Goal: Information Seeking & Learning: Find specific page/section

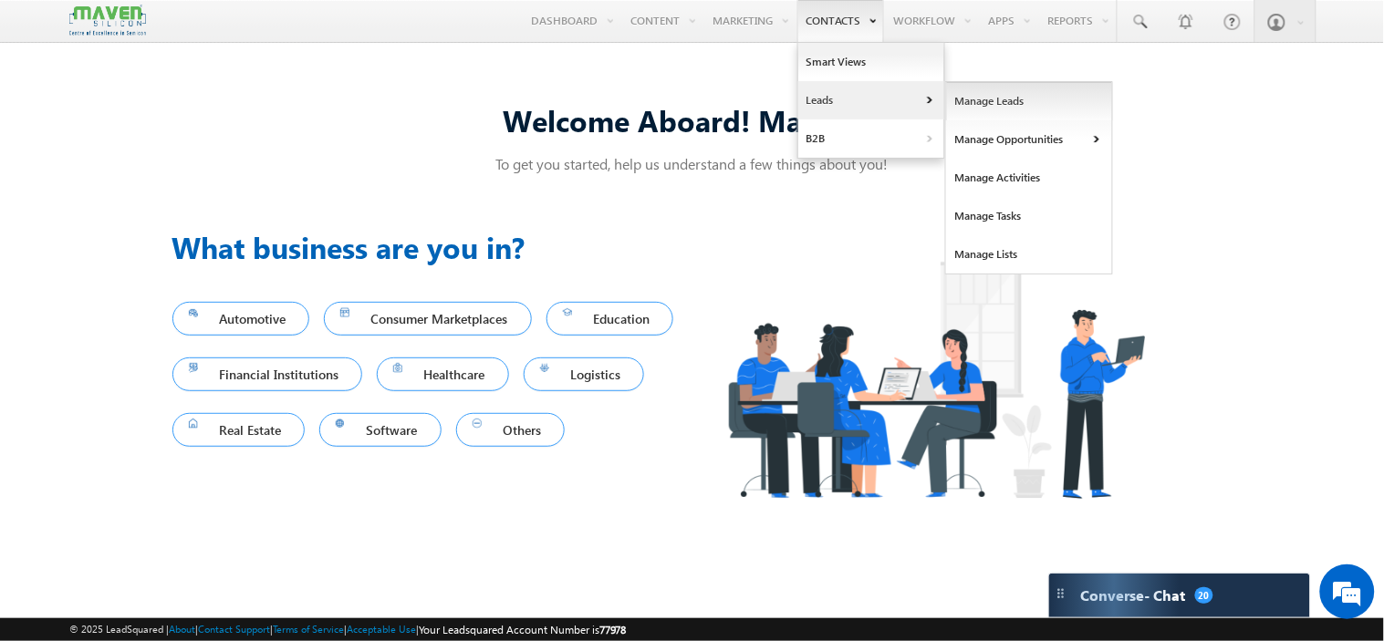
click at [965, 102] on link "Manage Leads" at bounding box center [1029, 101] width 167 height 38
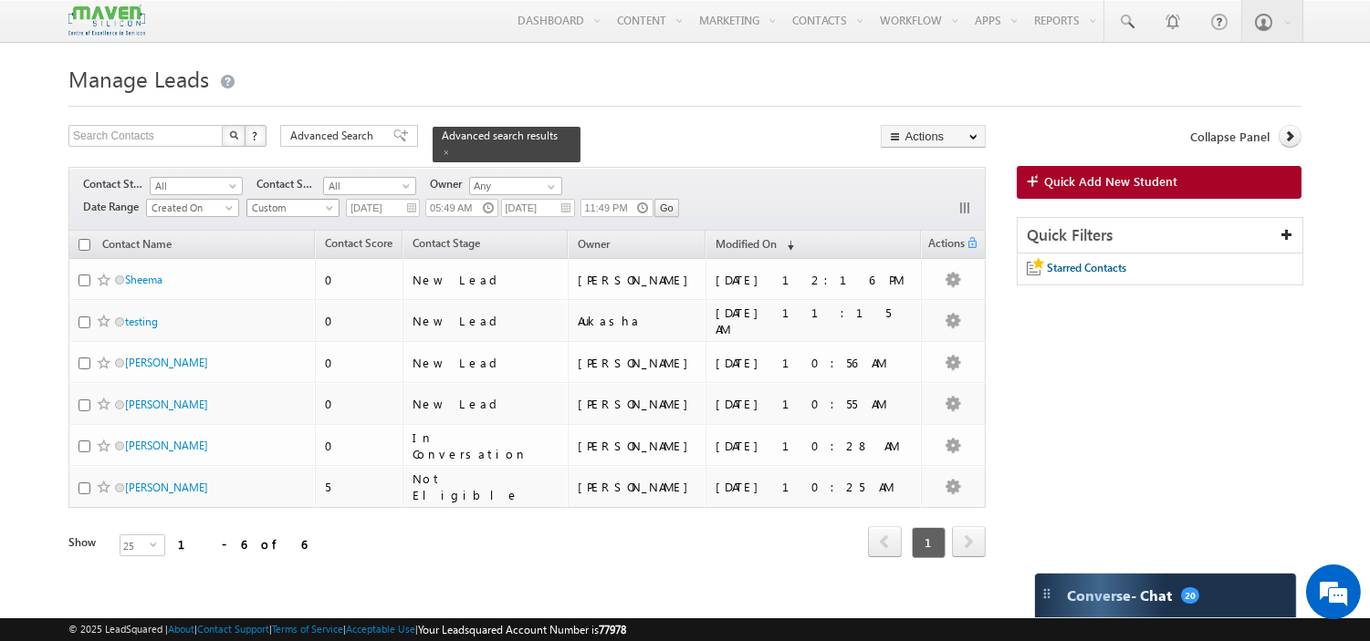
click at [318, 202] on span "Custom" at bounding box center [290, 208] width 87 height 16
click at [266, 276] on link "Today" at bounding box center [295, 278] width 92 height 16
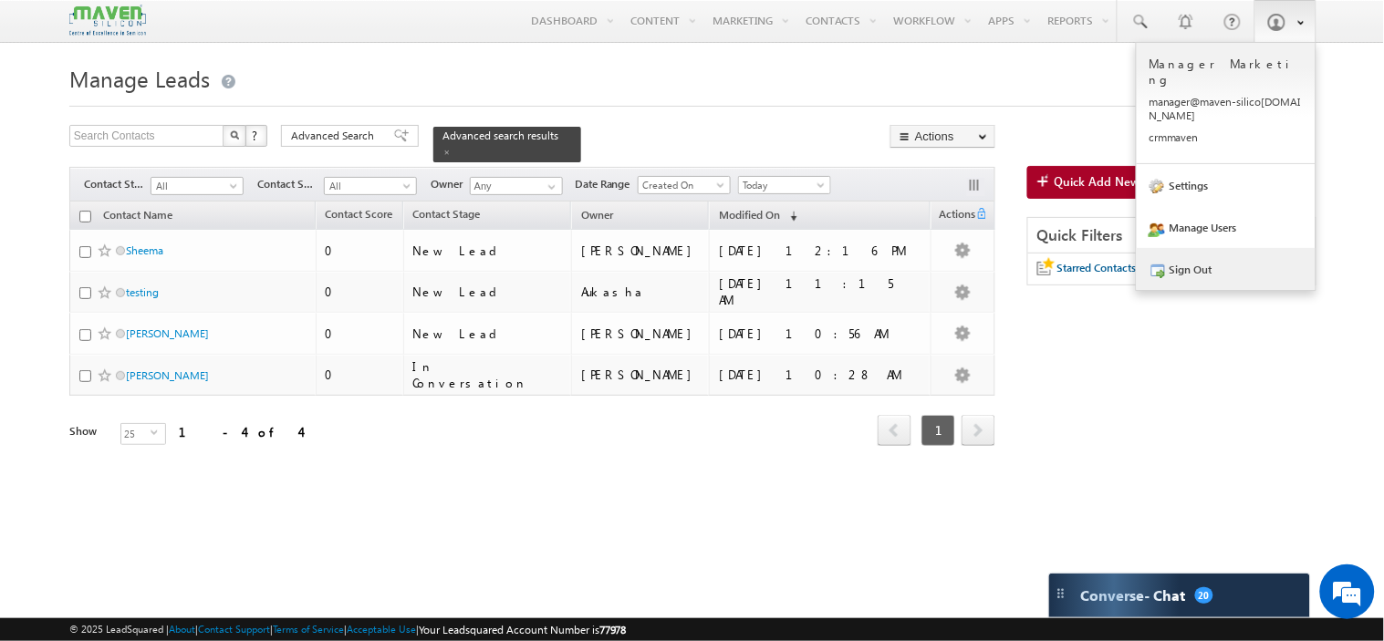
click at [1188, 248] on link "Sign Out" at bounding box center [1226, 269] width 179 height 42
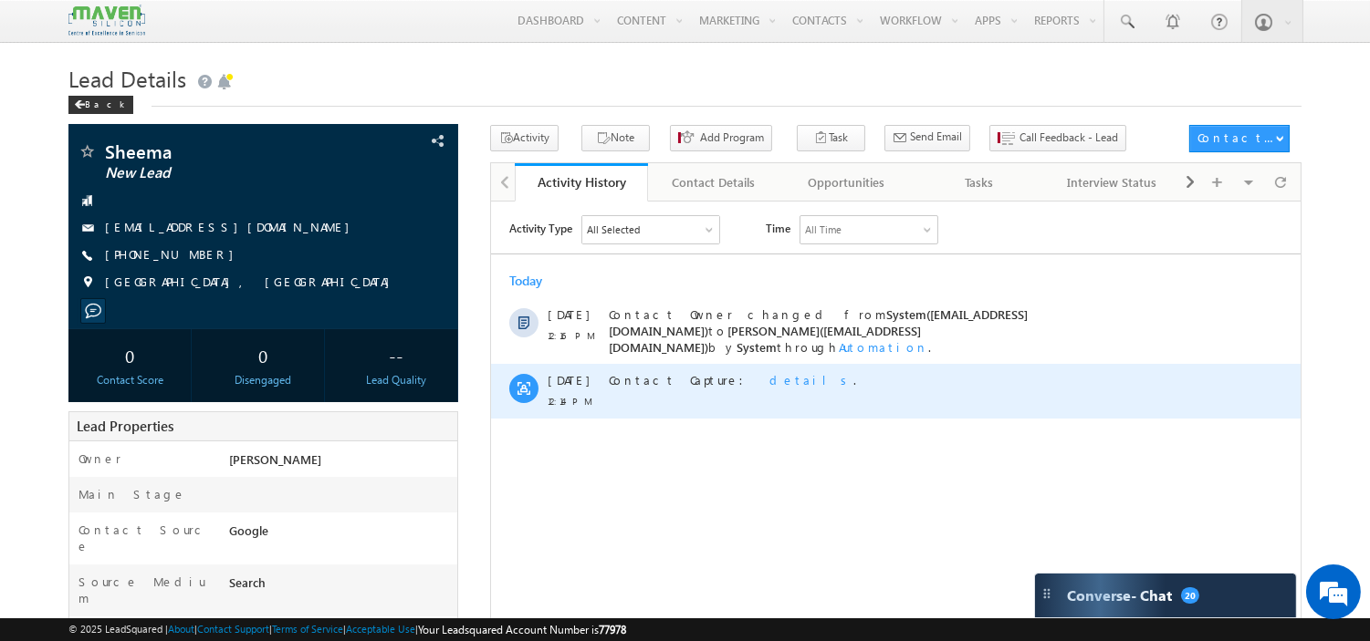
click at [768, 371] on span "details" at bounding box center [810, 379] width 84 height 16
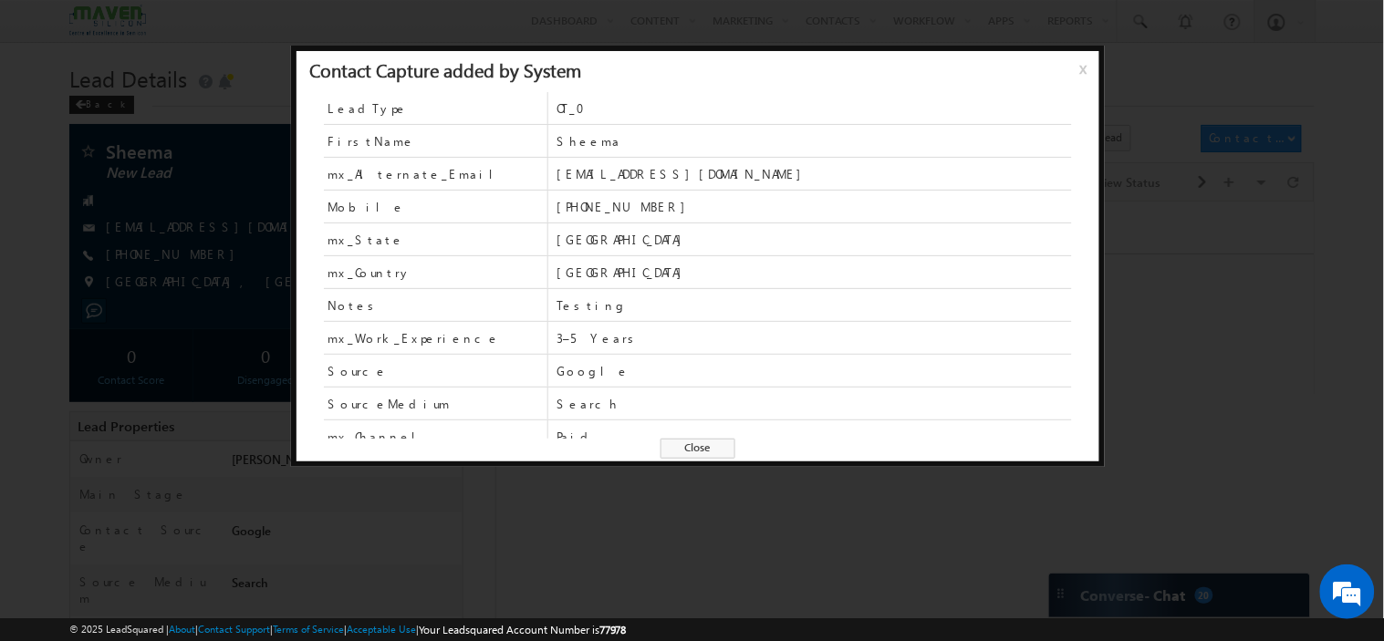
click at [704, 449] on span "Close" at bounding box center [698, 449] width 75 height 20
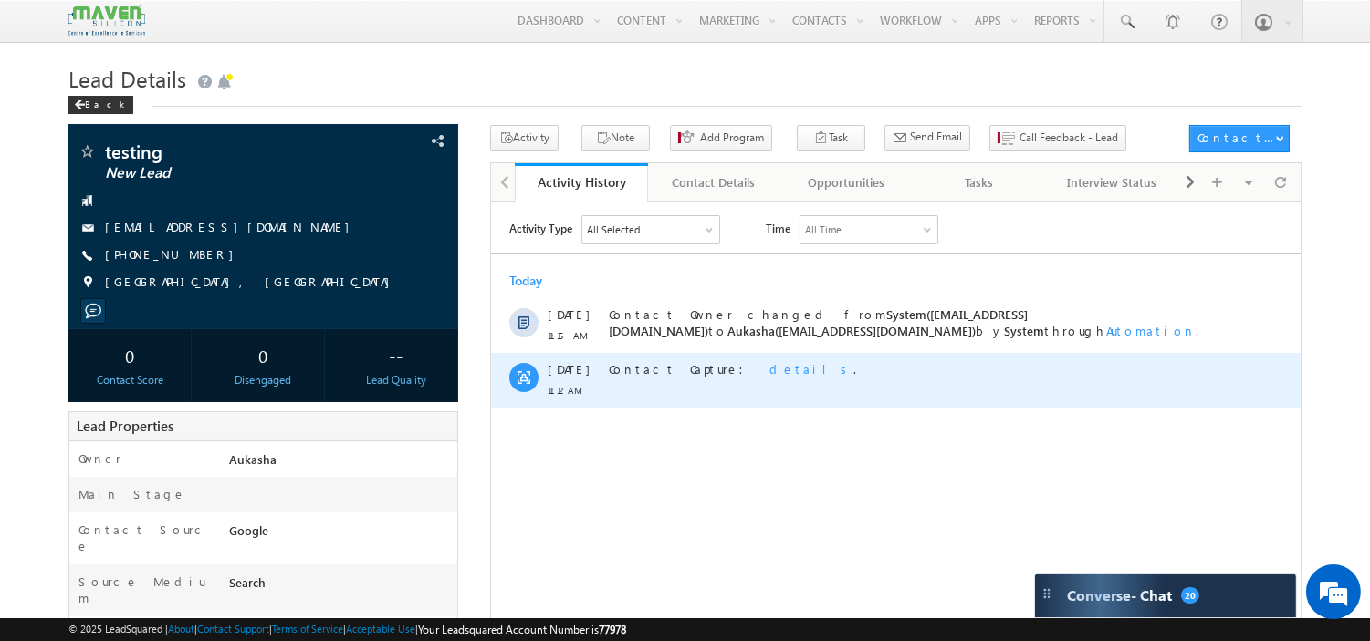
click at [768, 367] on span "details" at bounding box center [810, 368] width 84 height 16
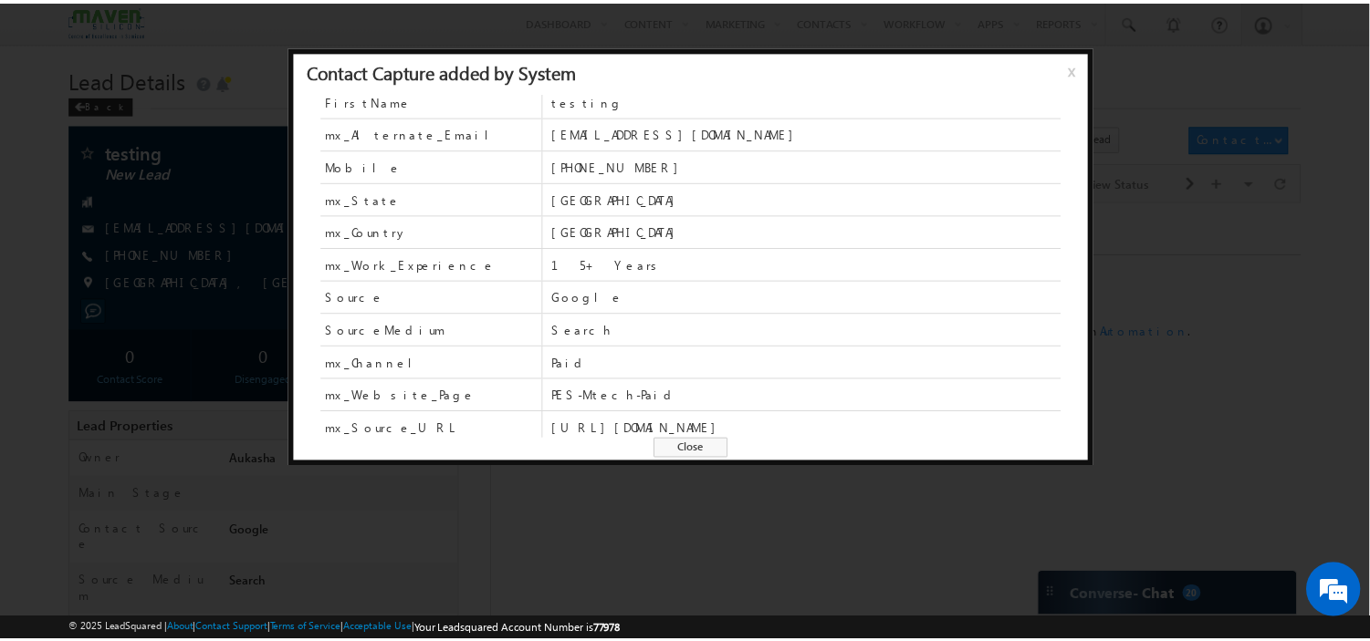
scroll to position [47, 0]
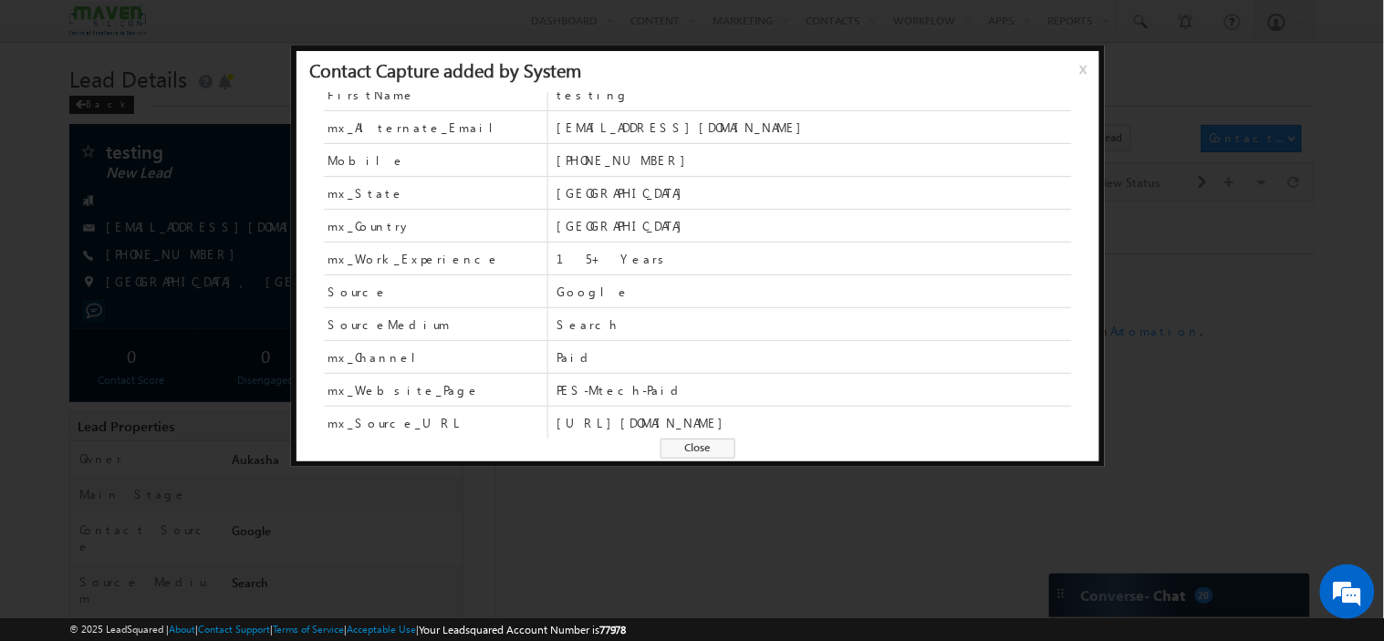
click at [578, 390] on span "PES-Mtech-Paid" at bounding box center [814, 390] width 515 height 16
copy span "PES-Mtech-Paid"
click at [714, 449] on span "Close" at bounding box center [698, 449] width 75 height 20
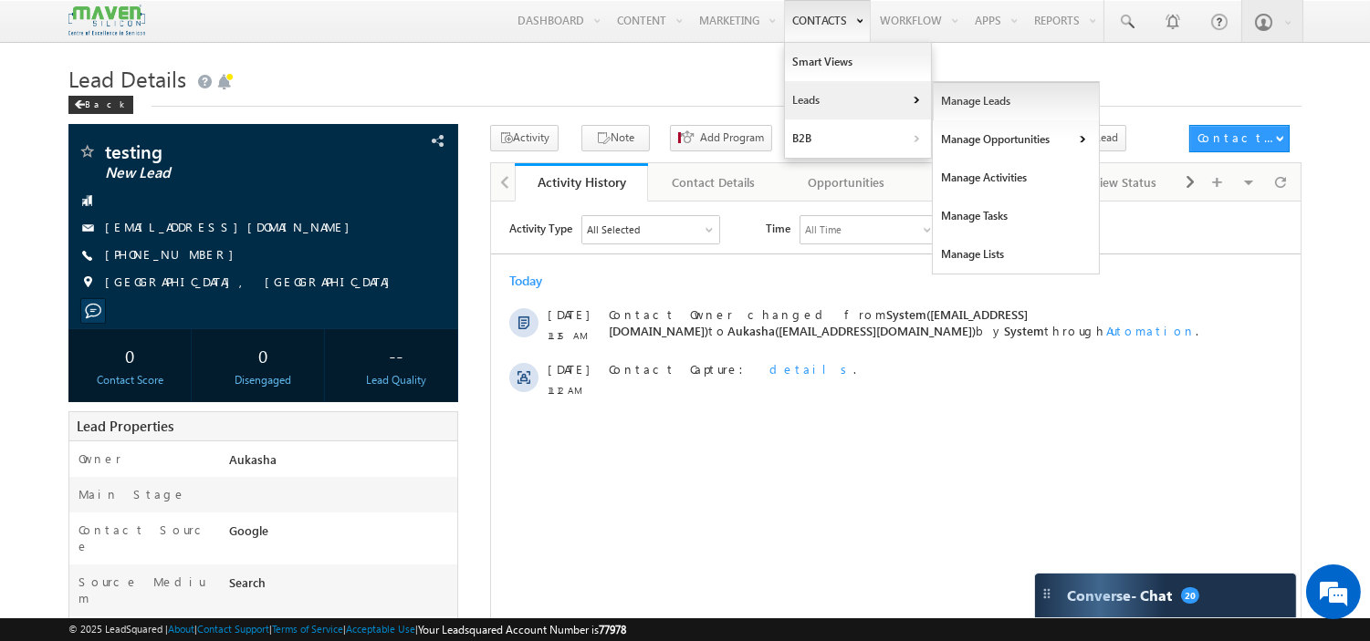
click at [970, 101] on link "Manage Leads" at bounding box center [1015, 101] width 167 height 38
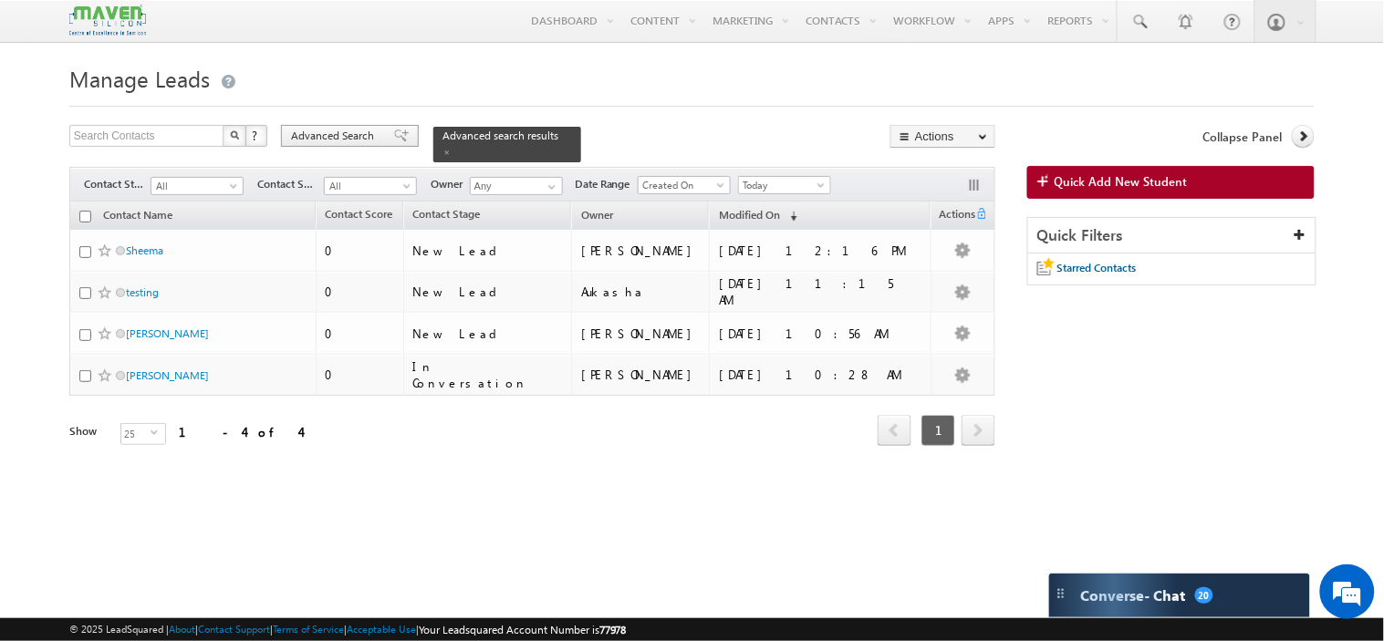
click at [339, 131] on span "Advanced Search" at bounding box center [335, 136] width 89 height 16
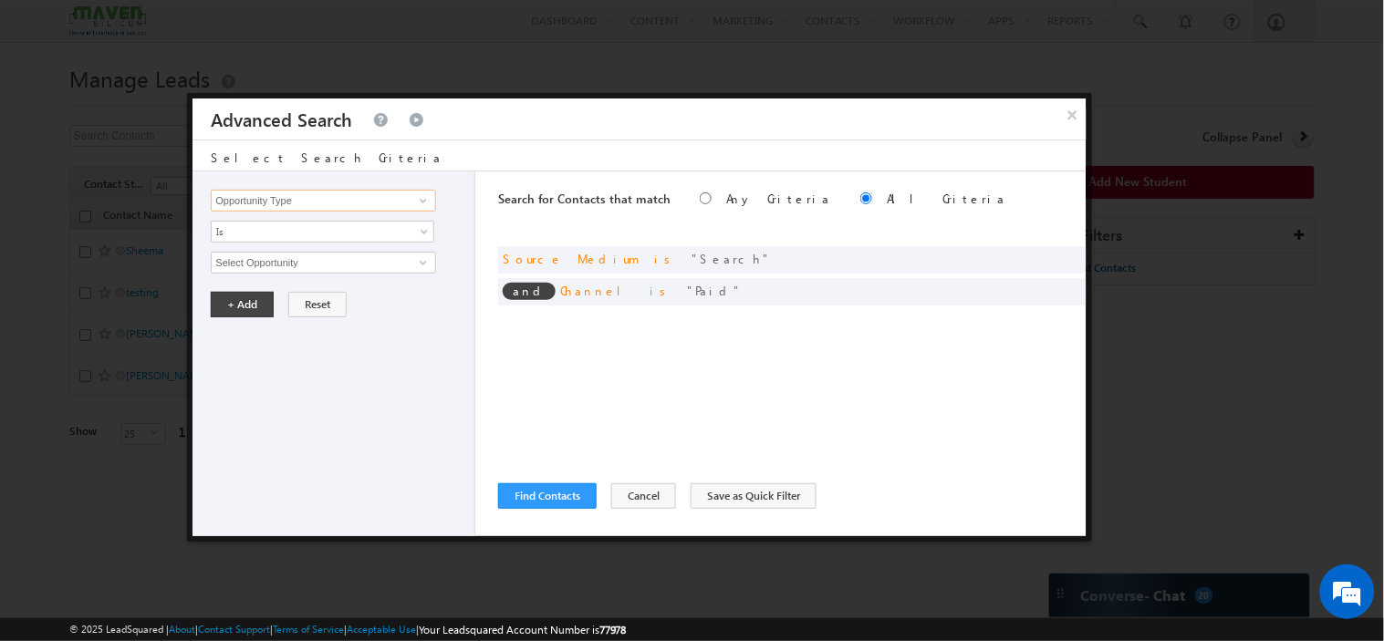
click at [342, 199] on input "Opportunity Type" at bounding box center [323, 201] width 224 height 22
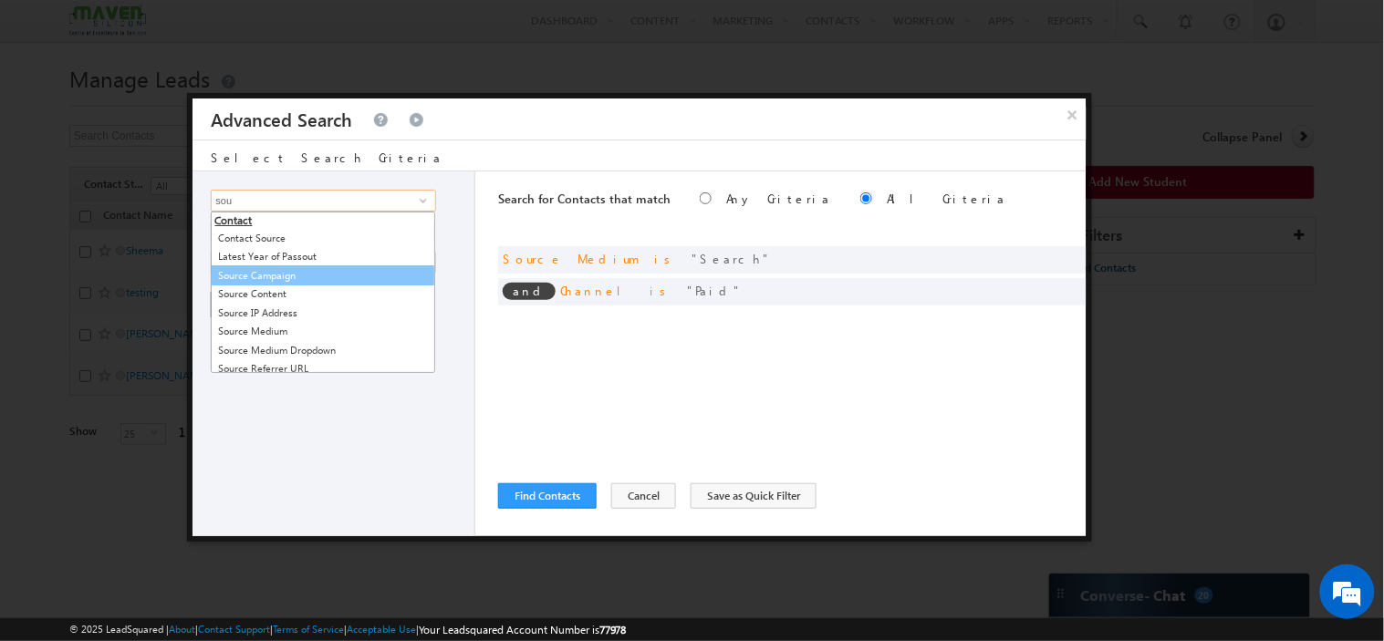
click at [271, 283] on link "Source Campaign" at bounding box center [323, 276] width 224 height 21
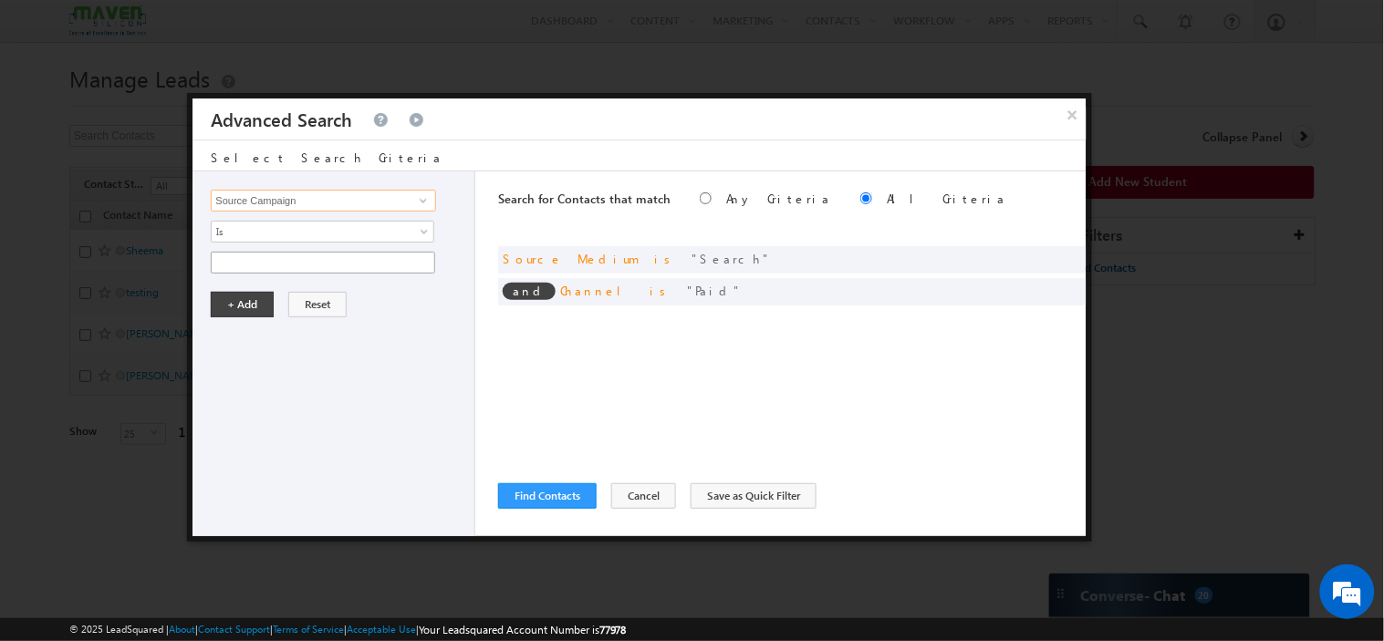
type input "Source Campaign"
click at [275, 270] on input "text" at bounding box center [323, 263] width 224 height 22
type input "g"
click at [331, 204] on input "Source Campaign" at bounding box center [323, 201] width 224 height 22
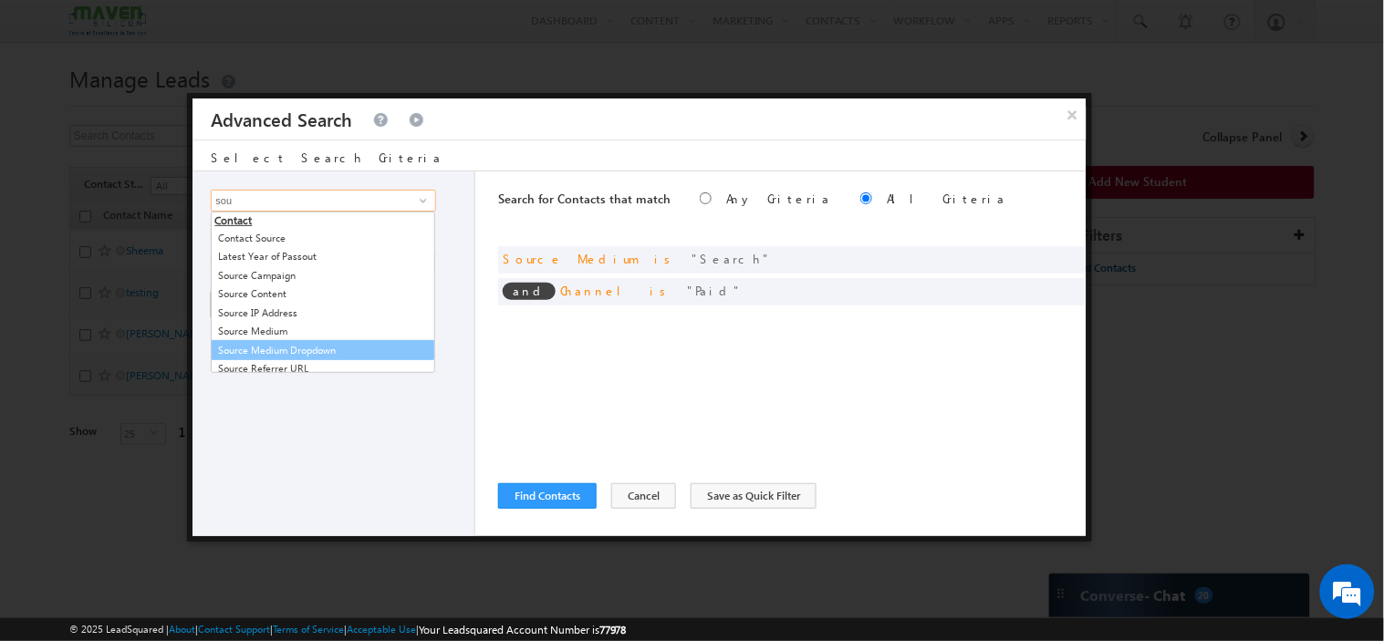
scroll to position [10, 0]
type input "sou"
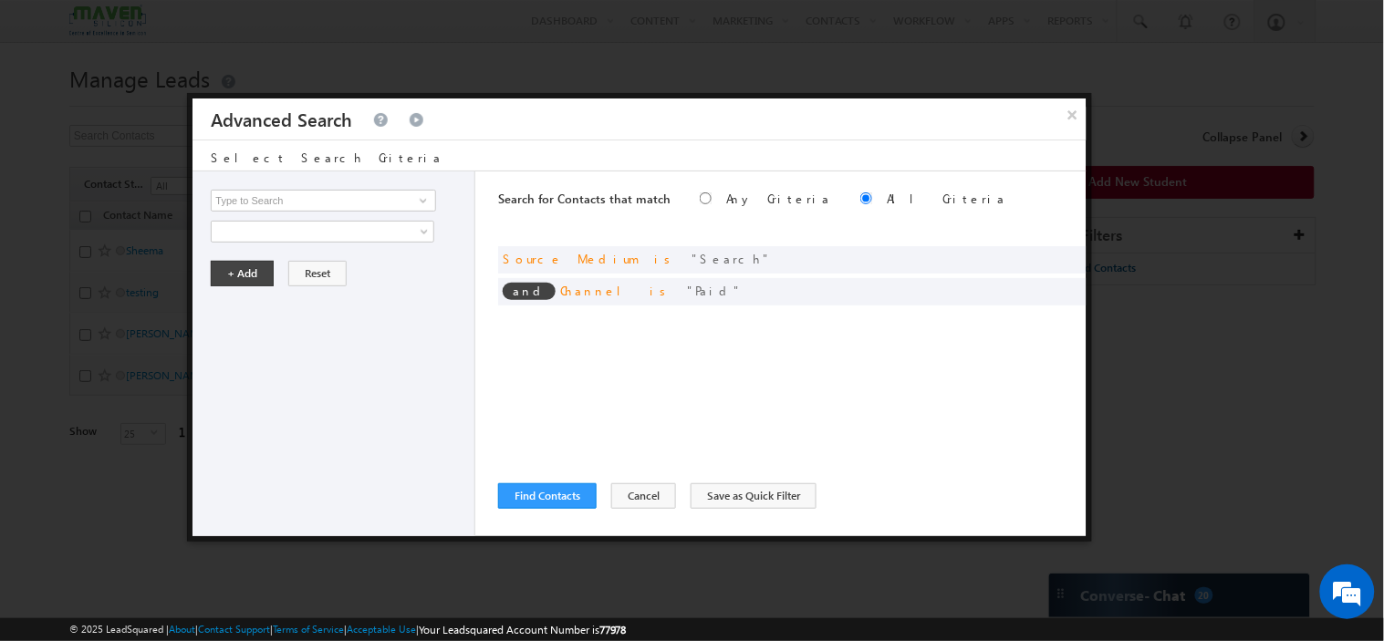
click at [268, 412] on div "Opportunity Type Contact Activity Task Sales Group Prospect Id Academic Remarks…" at bounding box center [334, 354] width 283 height 365
click at [571, 493] on button "Find Contacts" at bounding box center [547, 497] width 99 height 26
